Goal: Information Seeking & Learning: Learn about a topic

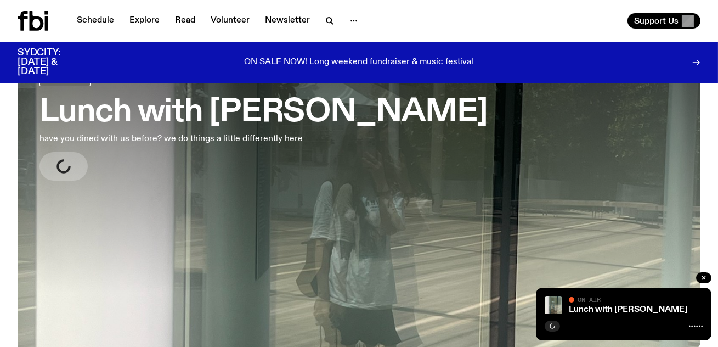
scroll to position [66, 0]
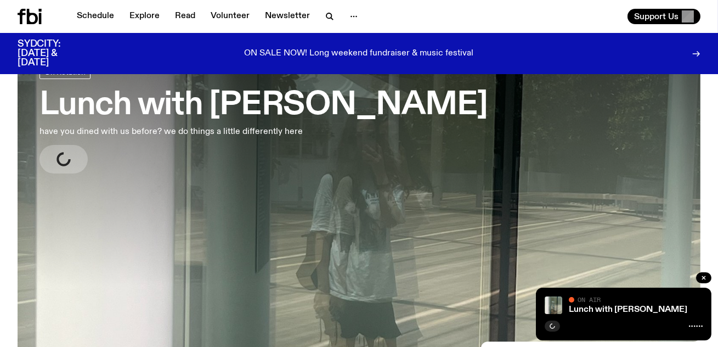
click at [314, 112] on h3 "Lunch with [PERSON_NAME]" at bounding box center [263, 105] width 448 height 31
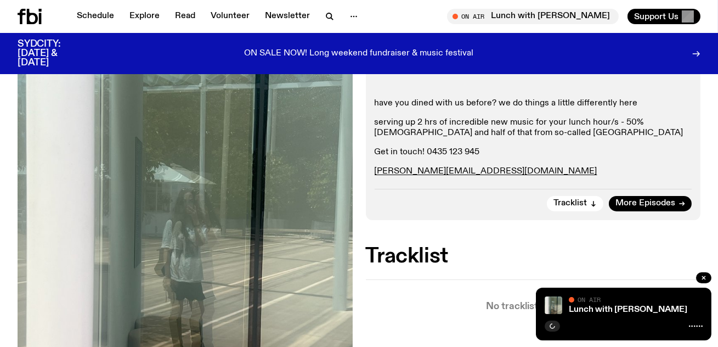
scroll to position [241, 0]
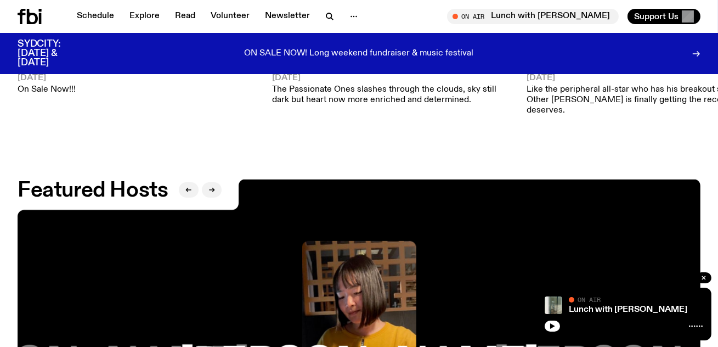
scroll to position [1617, 0]
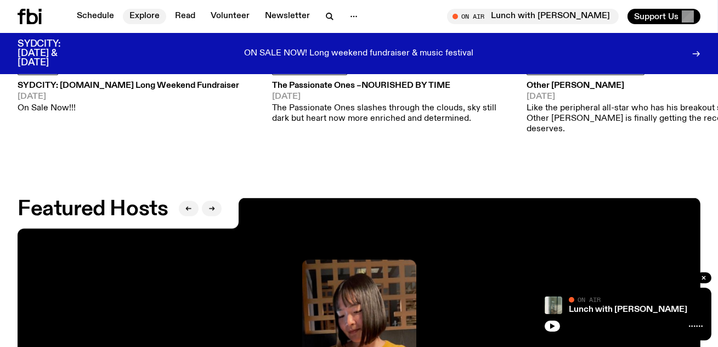
click at [143, 13] on link "Explore" at bounding box center [144, 16] width 43 height 15
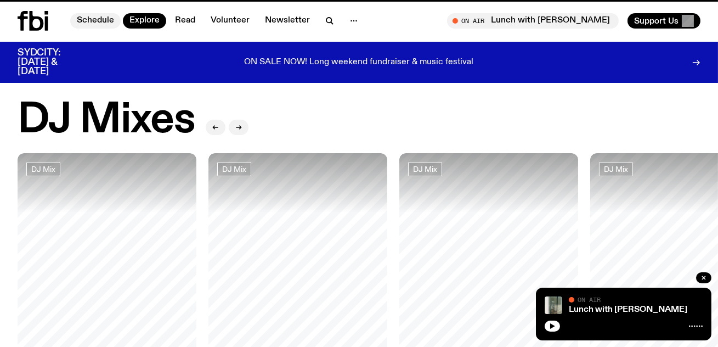
click at [93, 14] on link "Schedule" at bounding box center [95, 20] width 50 height 15
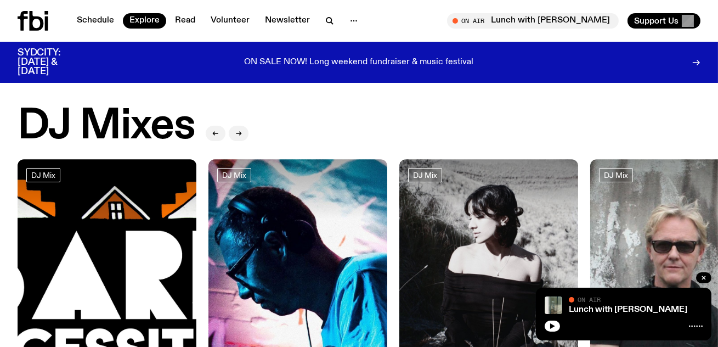
click at [29, 21] on icon at bounding box center [33, 21] width 31 height 20
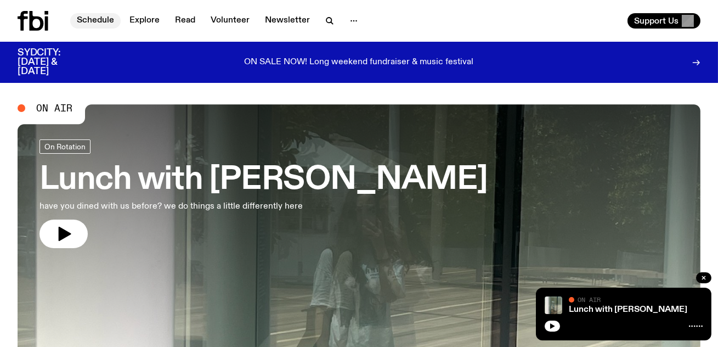
click at [96, 18] on link "Schedule" at bounding box center [95, 20] width 50 height 15
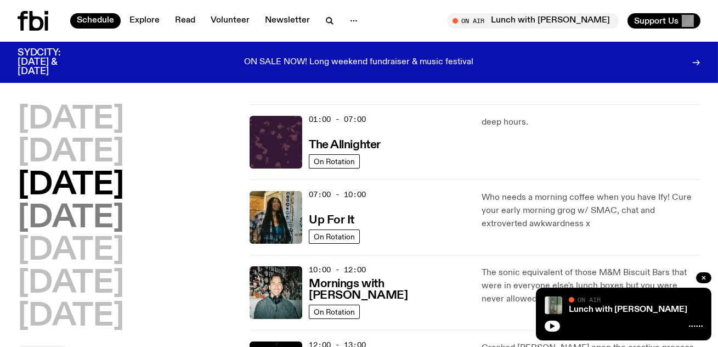
click at [124, 207] on h2 "[DATE]" at bounding box center [71, 218] width 106 height 31
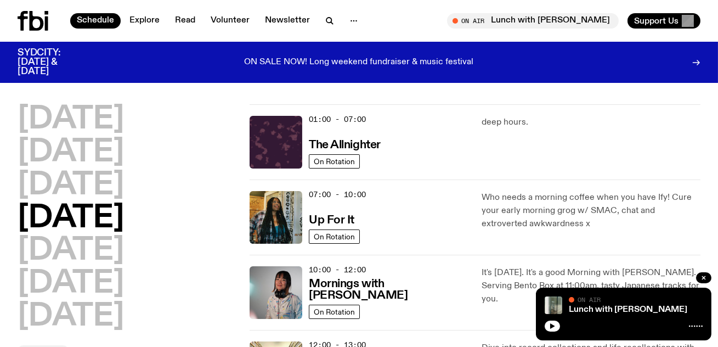
click at [45, 18] on icon at bounding box center [46, 23] width 3 height 14
